Goal: Task Accomplishment & Management: Manage account settings

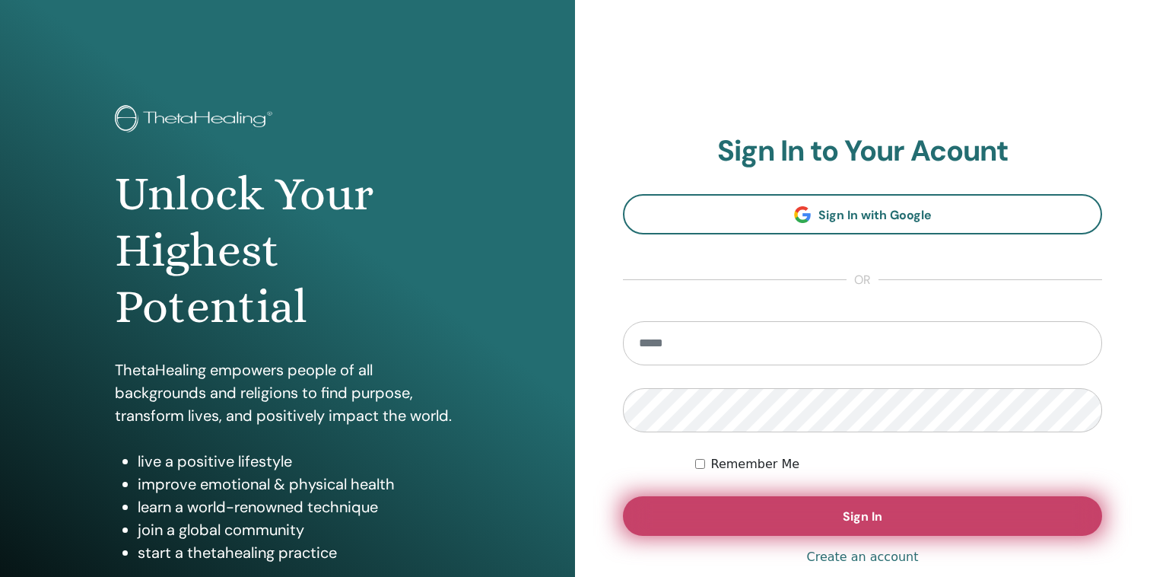
type input "**********"
click at [771, 513] on button "Sign In" at bounding box center [862, 516] width 479 height 40
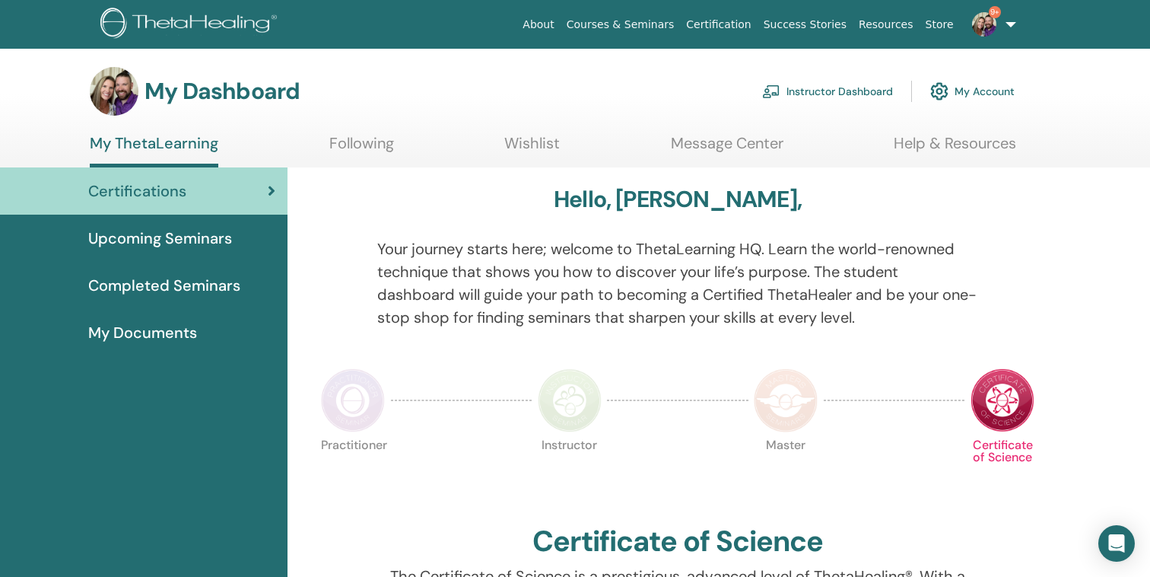
click at [798, 84] on link "Instructor Dashboard" at bounding box center [827, 91] width 131 height 33
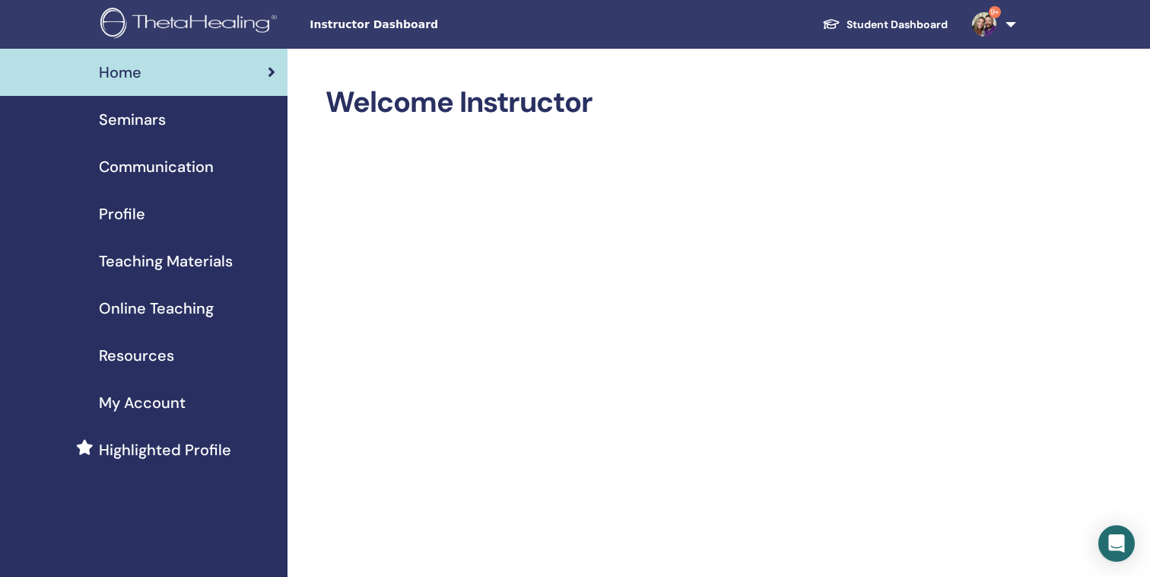
click at [170, 118] on div "Seminars" at bounding box center [143, 119] width 263 height 23
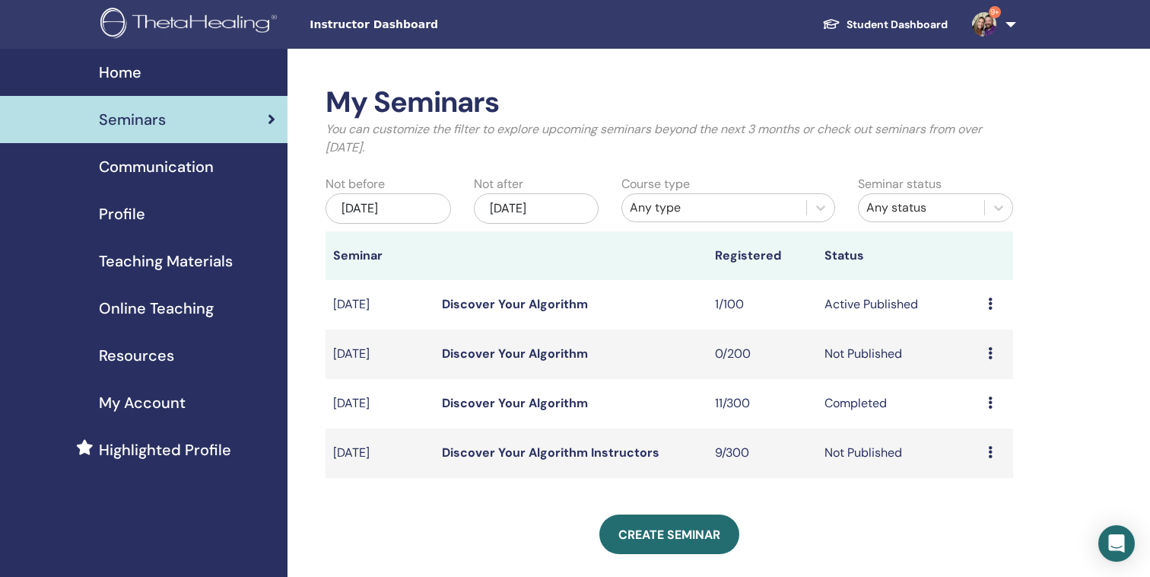
click at [560, 307] on link "Discover Your Algorithm" at bounding box center [515, 304] width 146 height 16
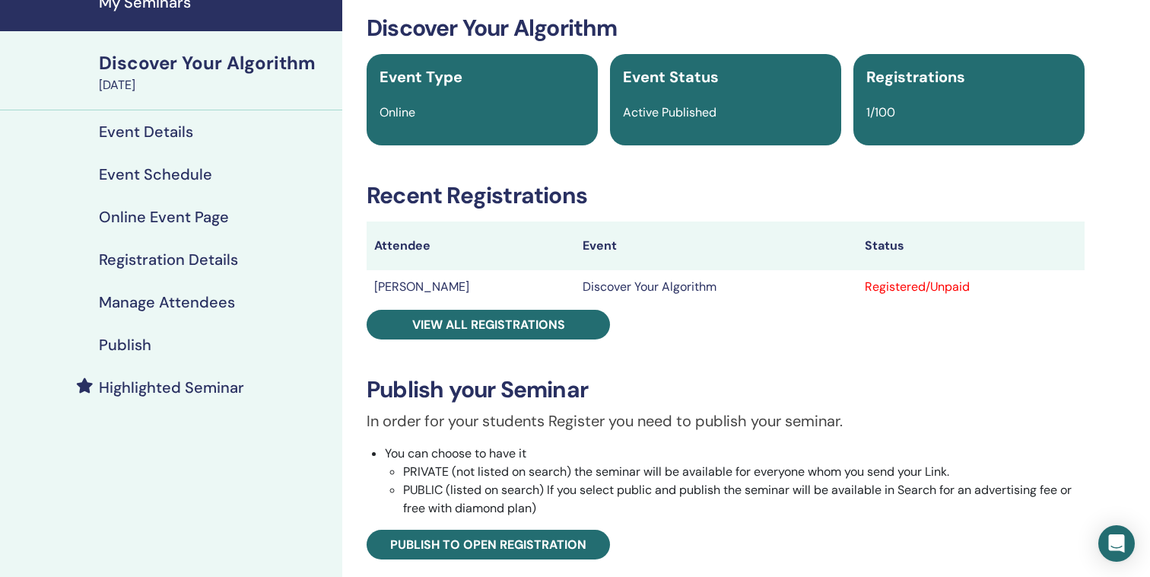
scroll to position [30, 0]
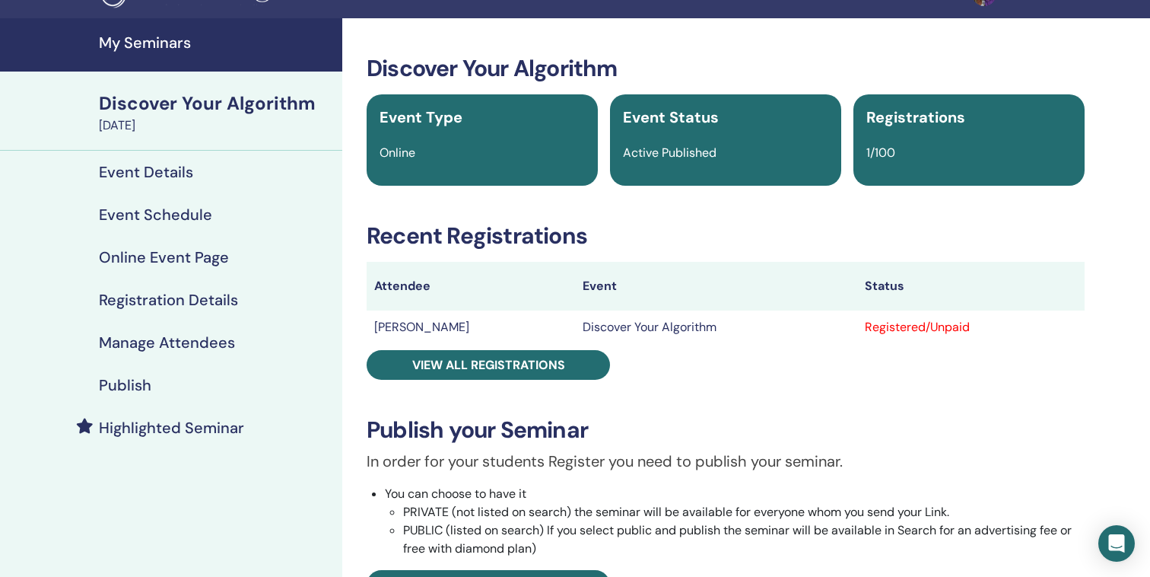
click at [157, 342] on h4 "Manage Attendees" at bounding box center [167, 342] width 136 height 18
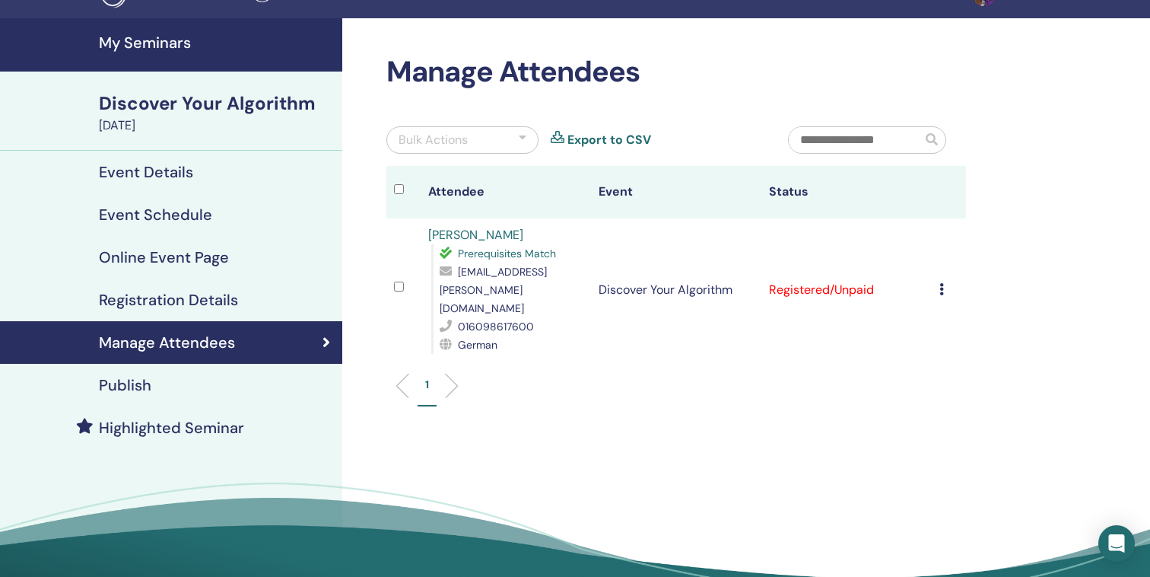
click at [940, 283] on icon at bounding box center [942, 289] width 5 height 12
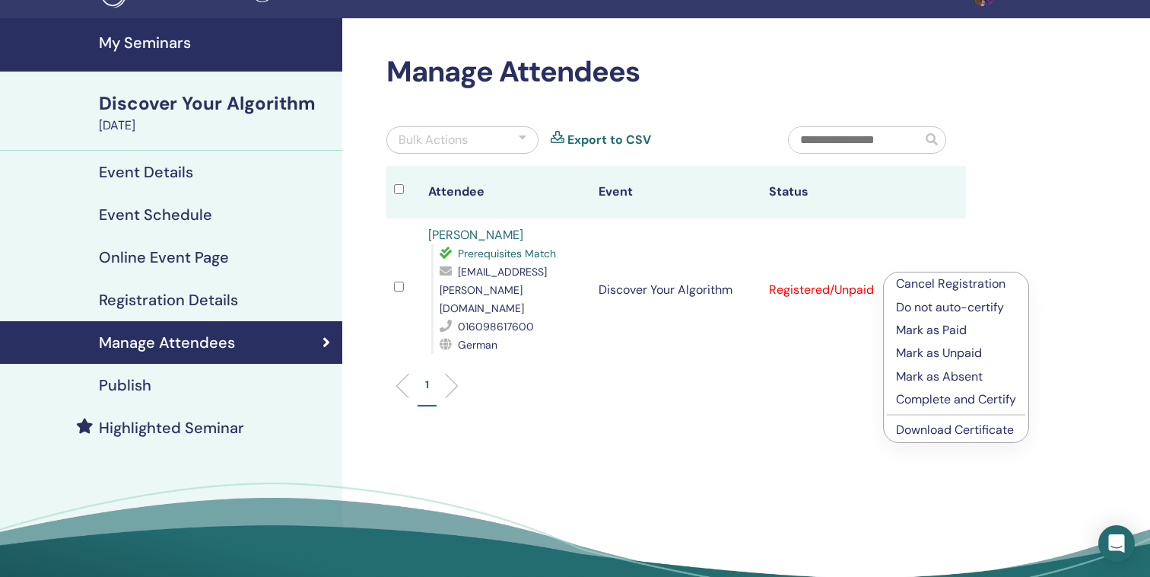
click at [941, 281] on div "Cancel Registration Do not auto-certify Mark as Paid Mark as Unpaid Mark as Abs…" at bounding box center [949, 290] width 19 height 18
